Goal: Task Accomplishment & Management: Use online tool/utility

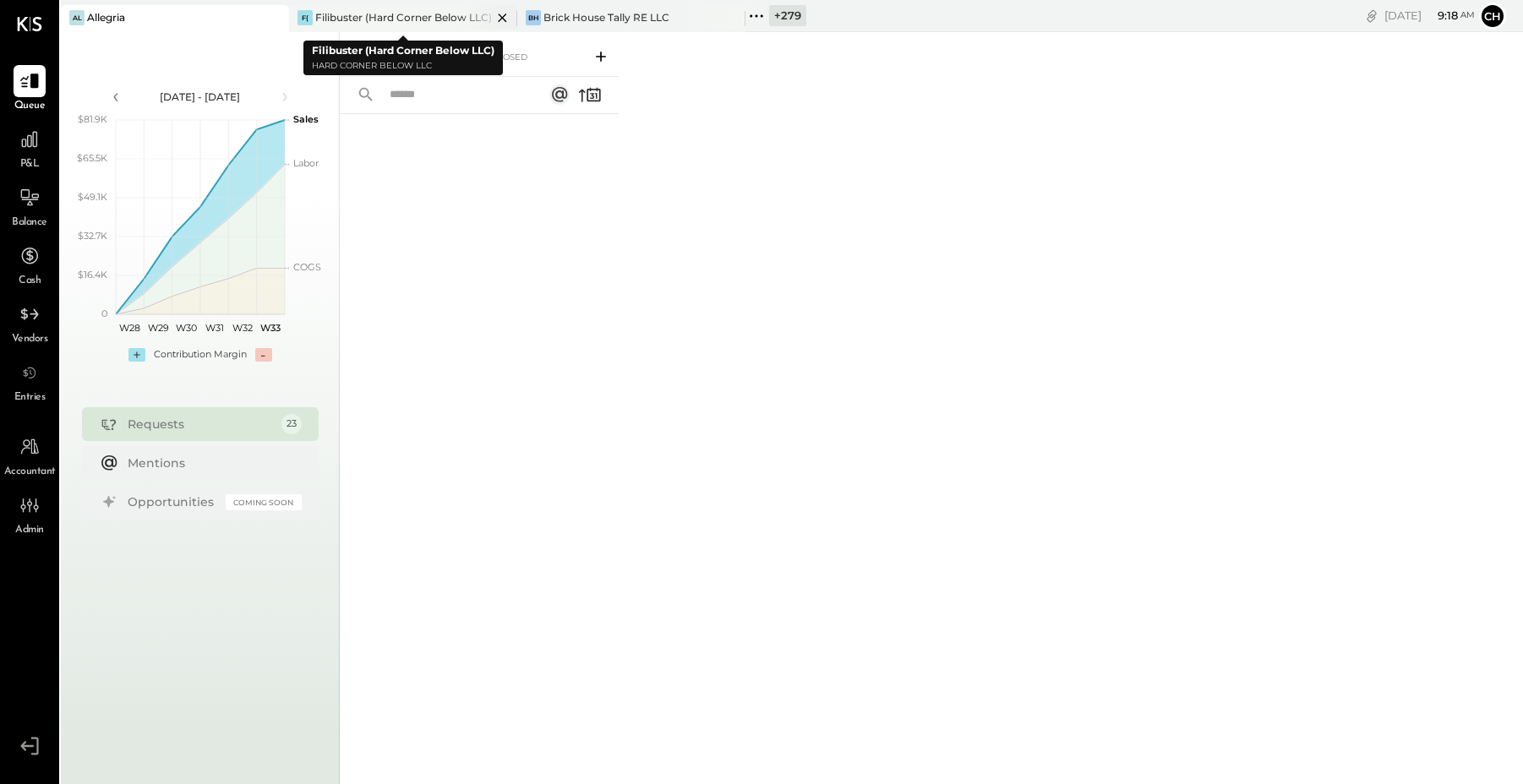
click at [278, 17] on icon at bounding box center [274, 18] width 9 height 9
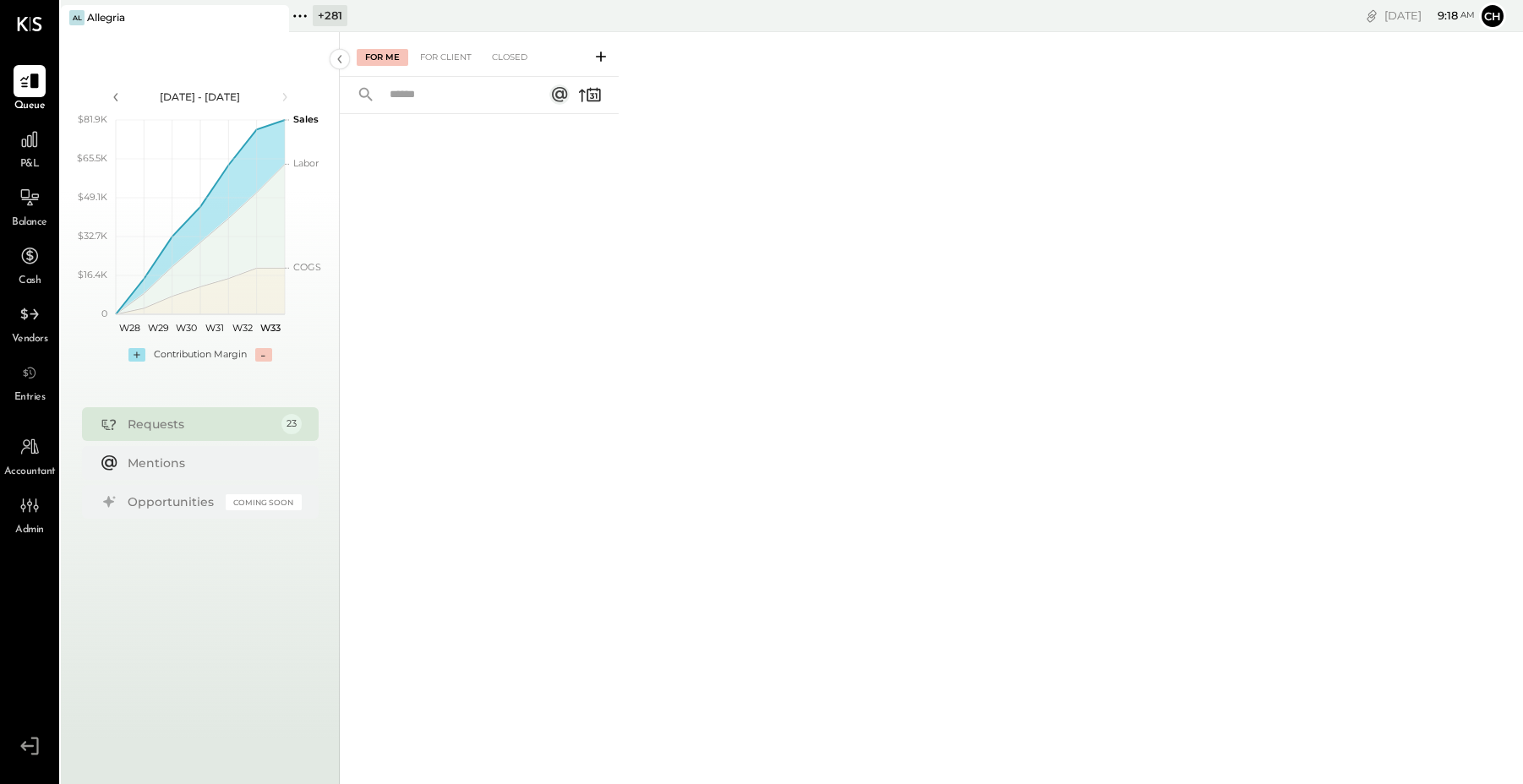
click at [298, 12] on icon at bounding box center [300, 16] width 22 height 22
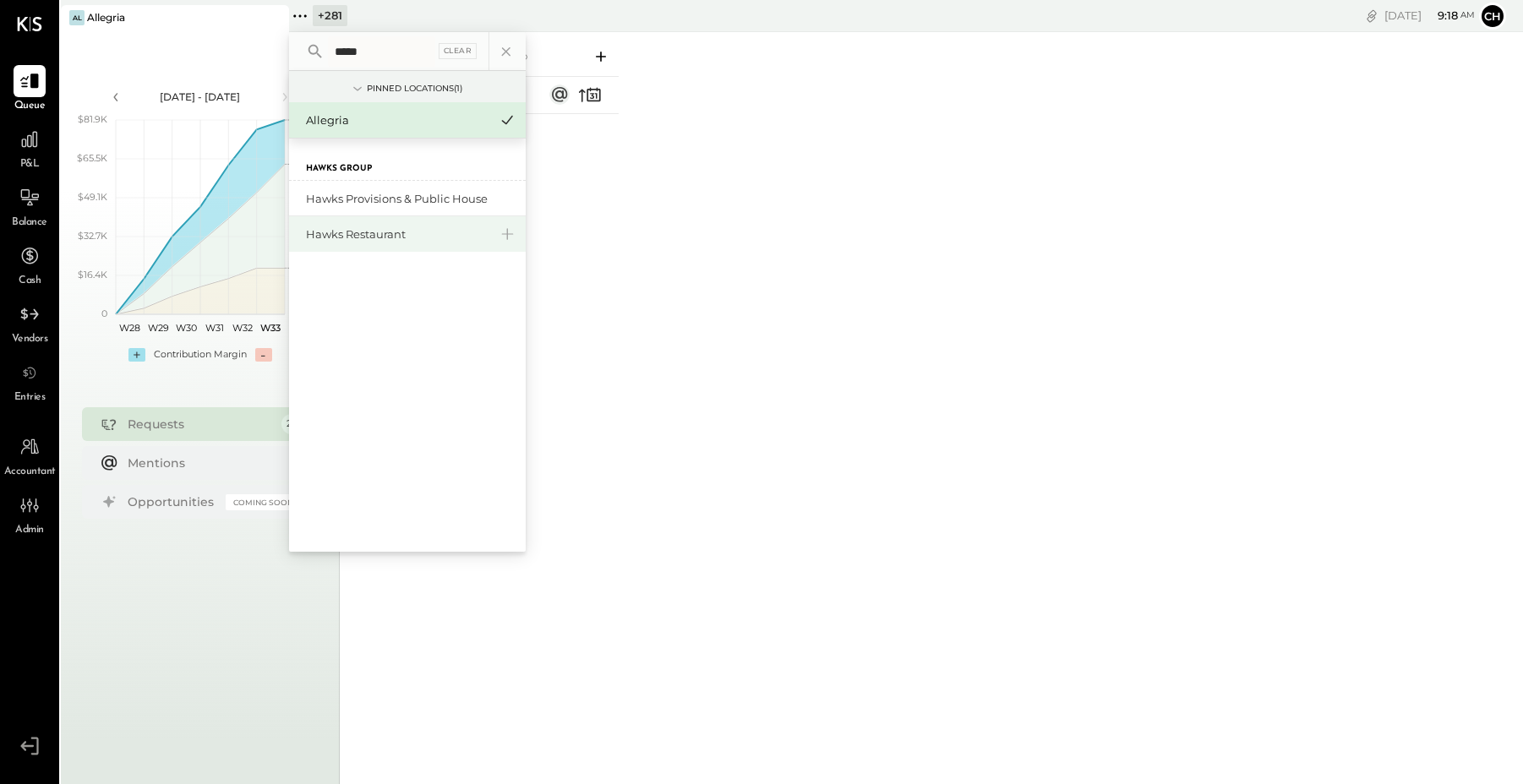
type input "*****"
click at [359, 233] on div "Hawks Restaurant" at bounding box center [397, 234] width 182 height 16
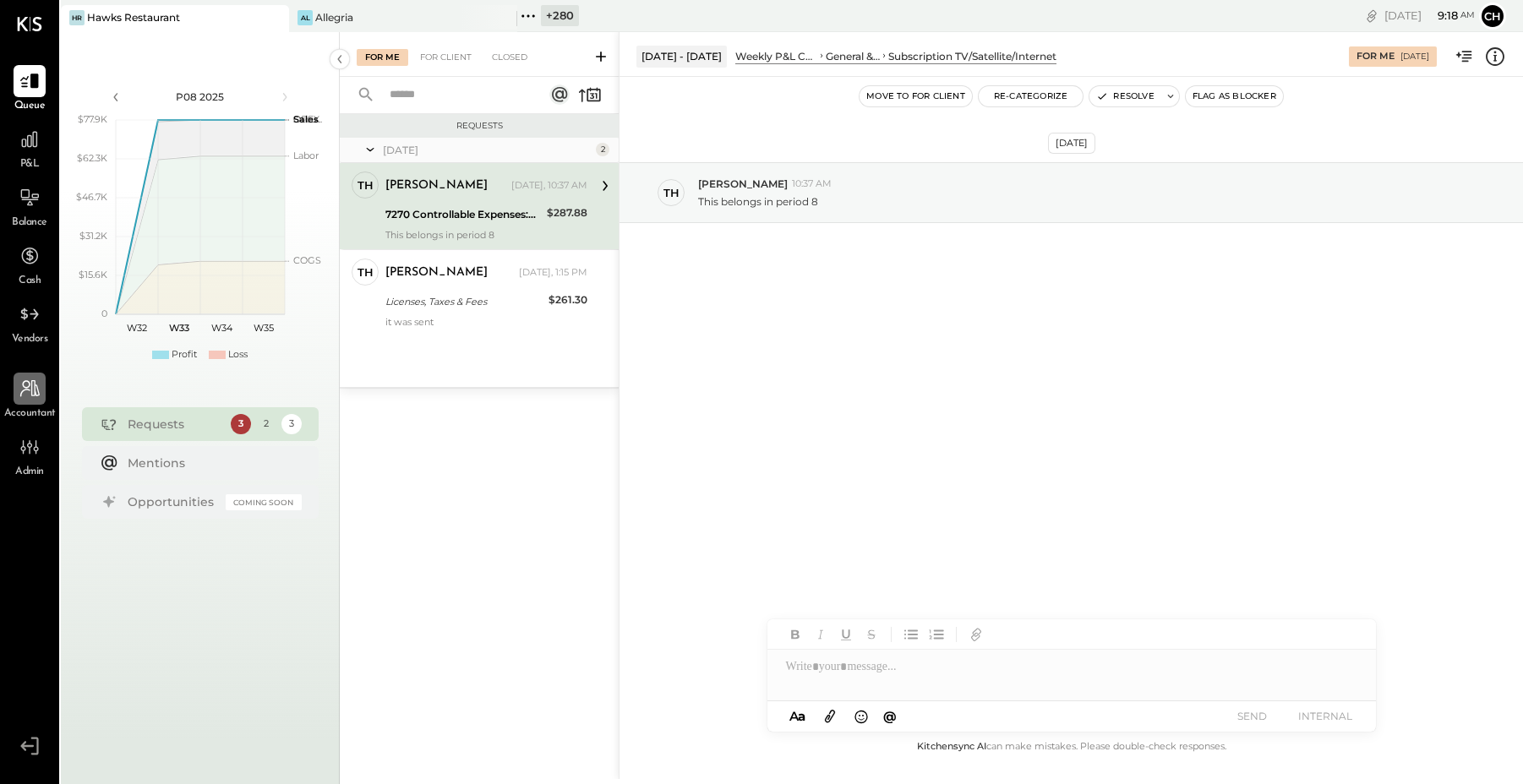
click at [22, 390] on icon at bounding box center [30, 389] width 22 height 22
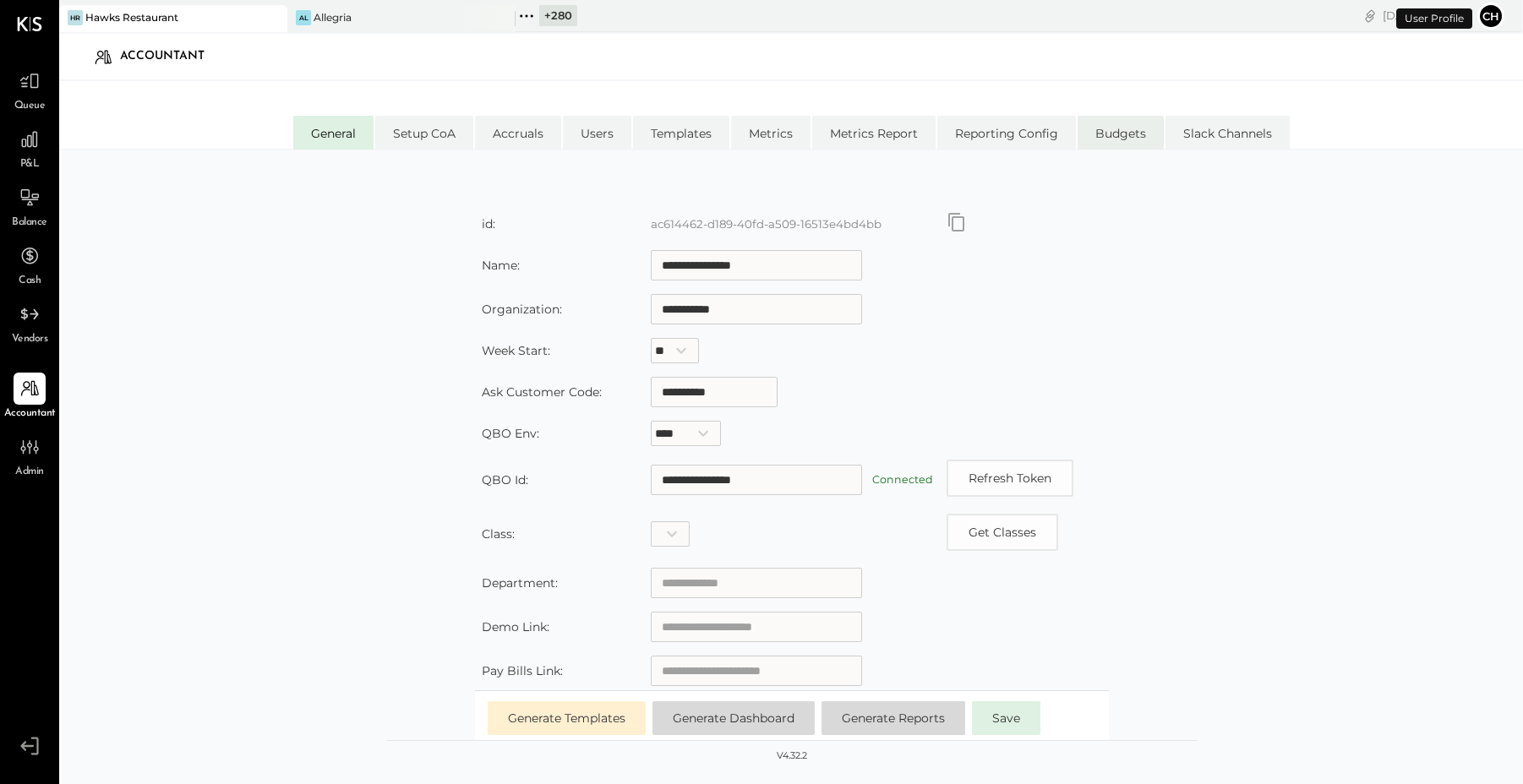
click at [1117, 132] on li "Budgets" at bounding box center [1121, 132] width 86 height 34
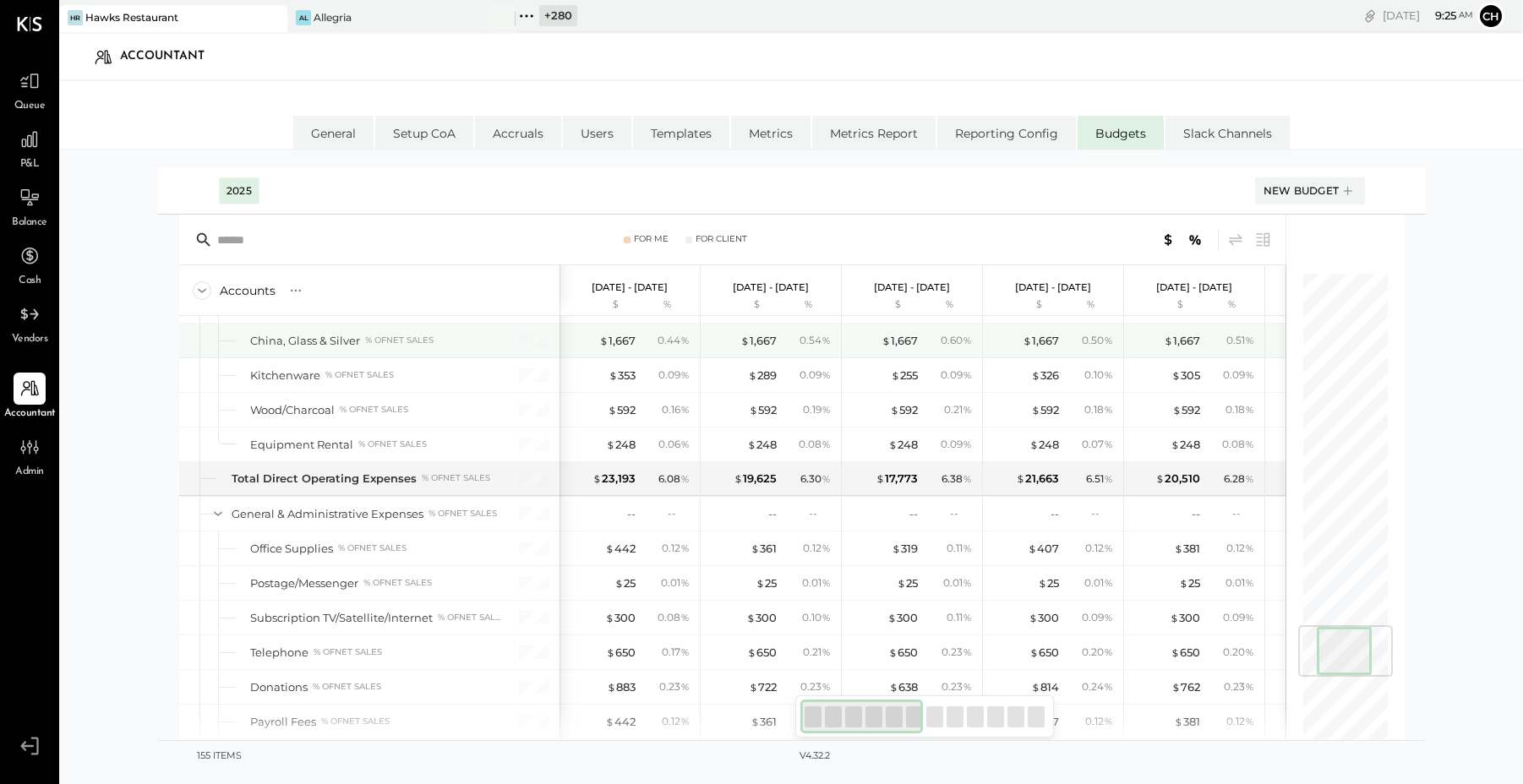
scroll to position [3280, 0]
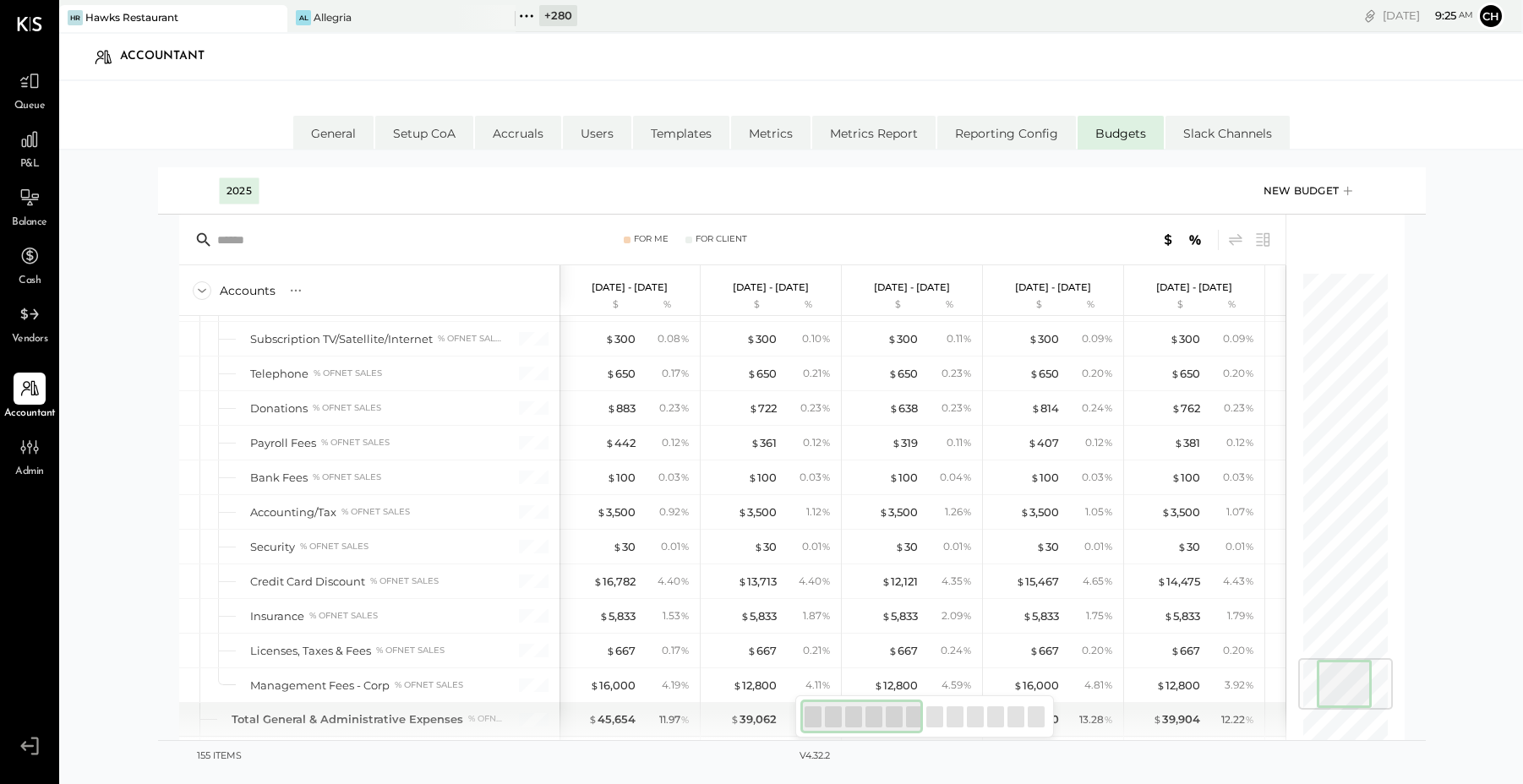
click at [1305, 185] on div "New Budget" at bounding box center [1310, 190] width 93 height 25
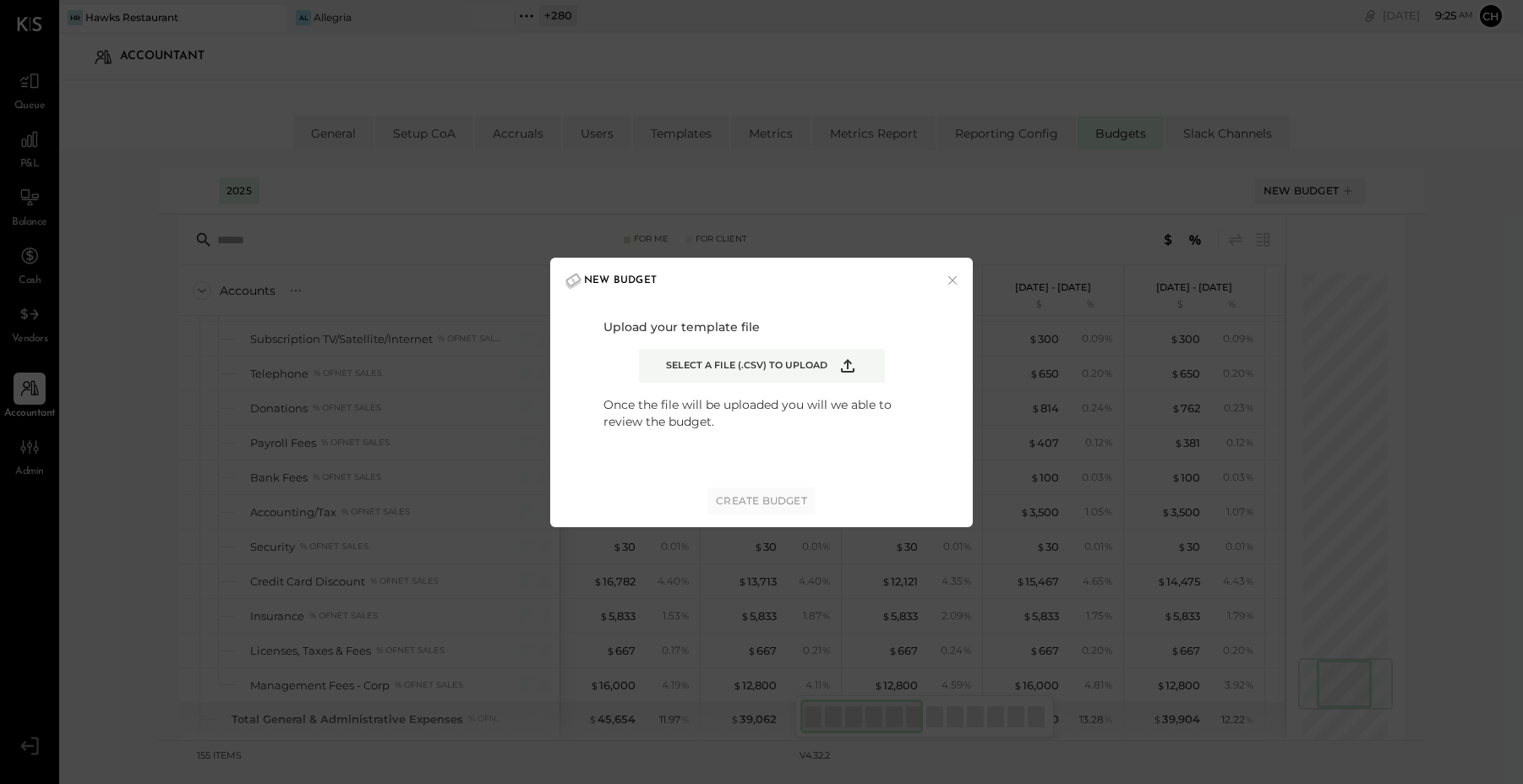
click at [844, 363] on icon "Example Modal" at bounding box center [848, 366] width 21 height 21
click at [0, 0] on input "Select a file (.csv) to upload" at bounding box center [0, 0] width 0 height 0
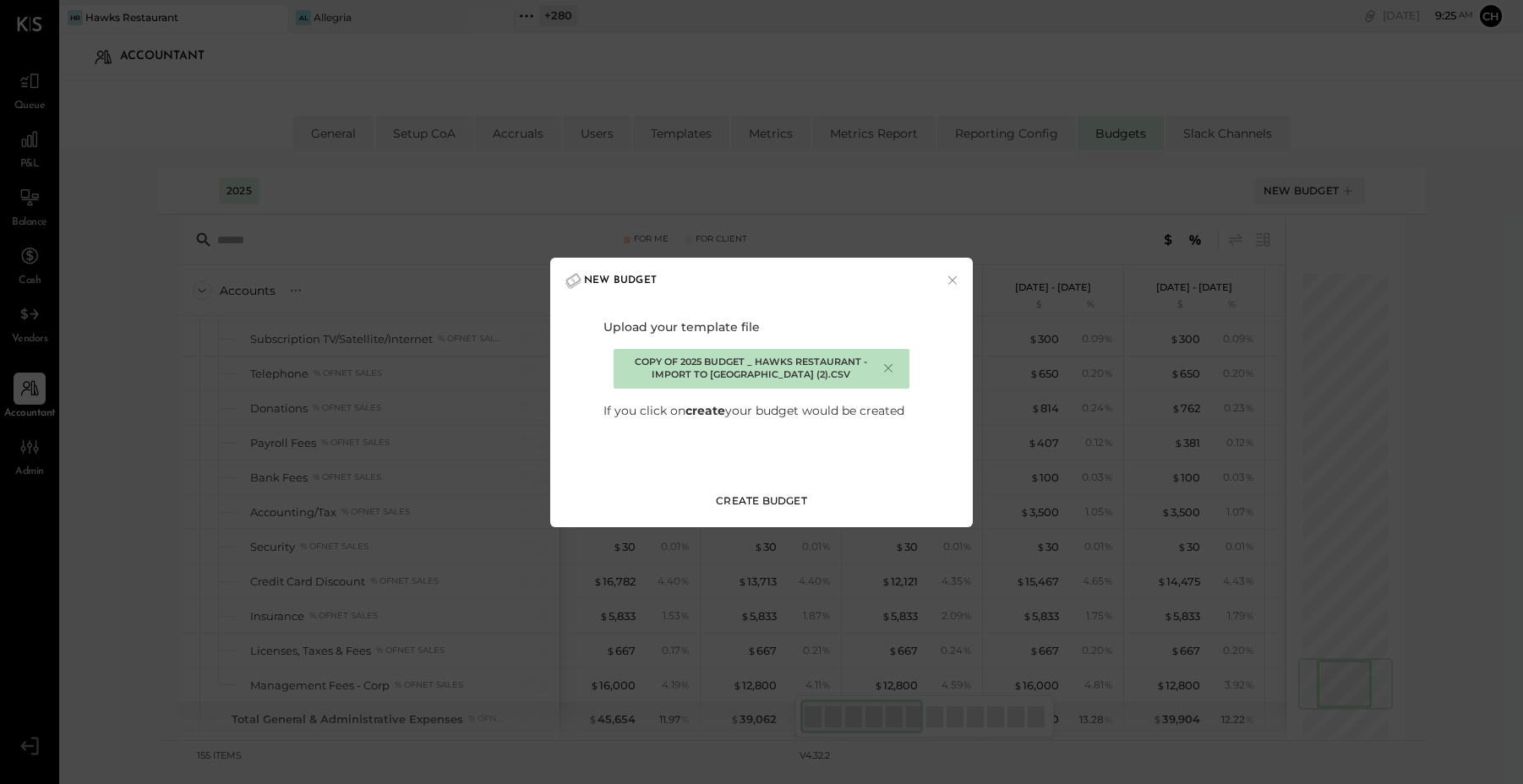
click at [771, 499] on div "Create Budget" at bounding box center [761, 500] width 91 height 15
